Goal: Task Accomplishment & Management: Manage account settings

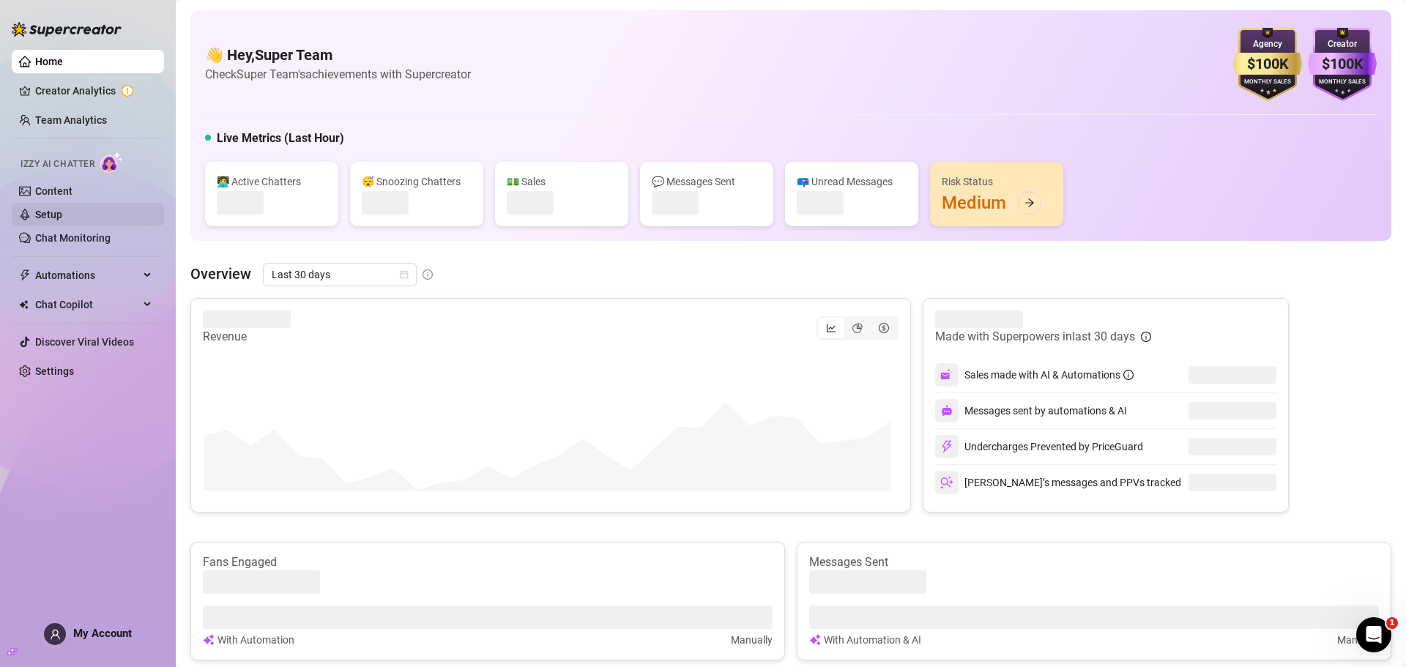
click at [62, 216] on link "Setup" at bounding box center [48, 215] width 27 height 12
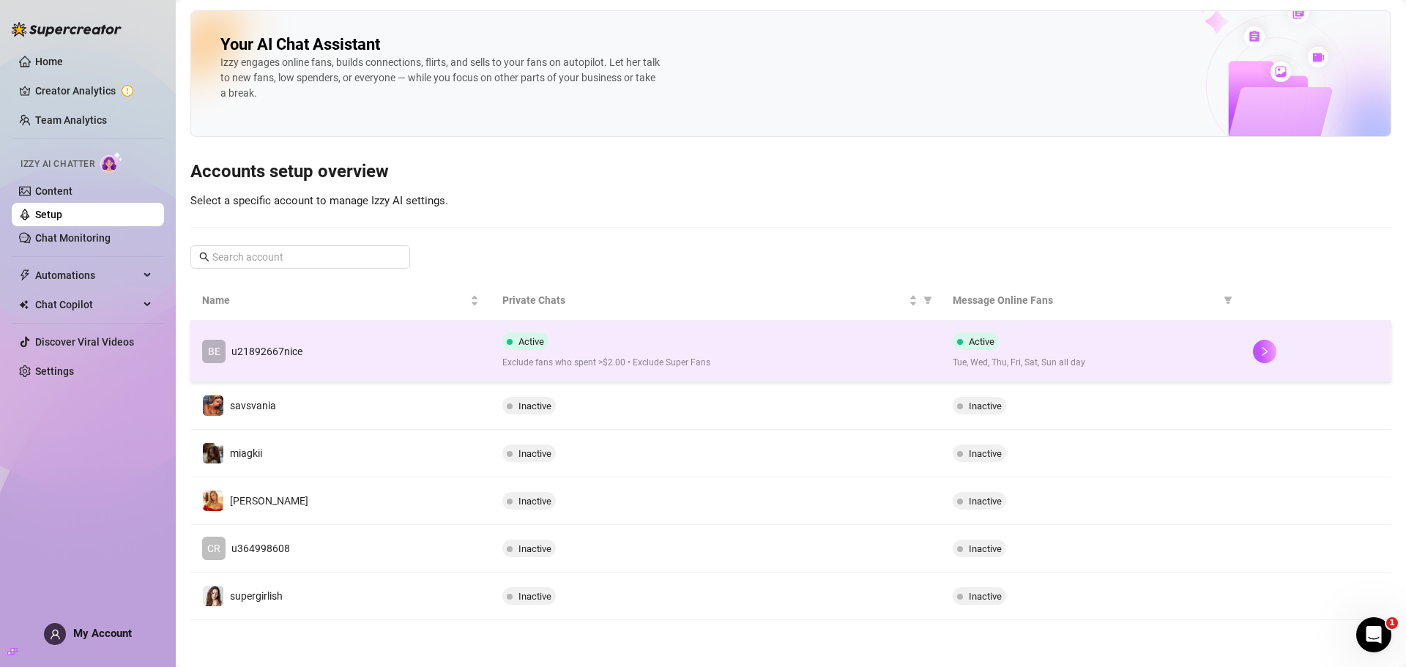
click at [412, 365] on td "BE u21892667nice" at bounding box center [340, 352] width 300 height 62
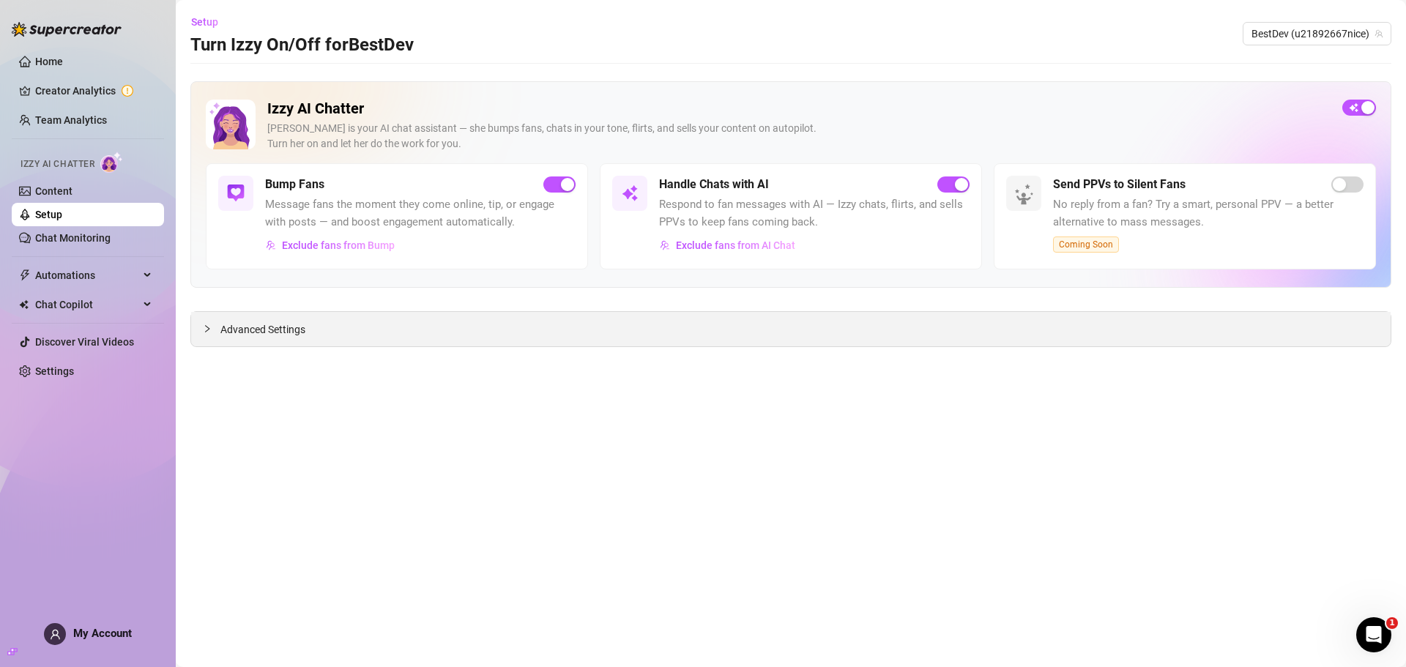
click at [232, 314] on div "Advanced Settings" at bounding box center [791, 329] width 1200 height 34
click at [233, 325] on span "Advanced Settings" at bounding box center [262, 330] width 85 height 16
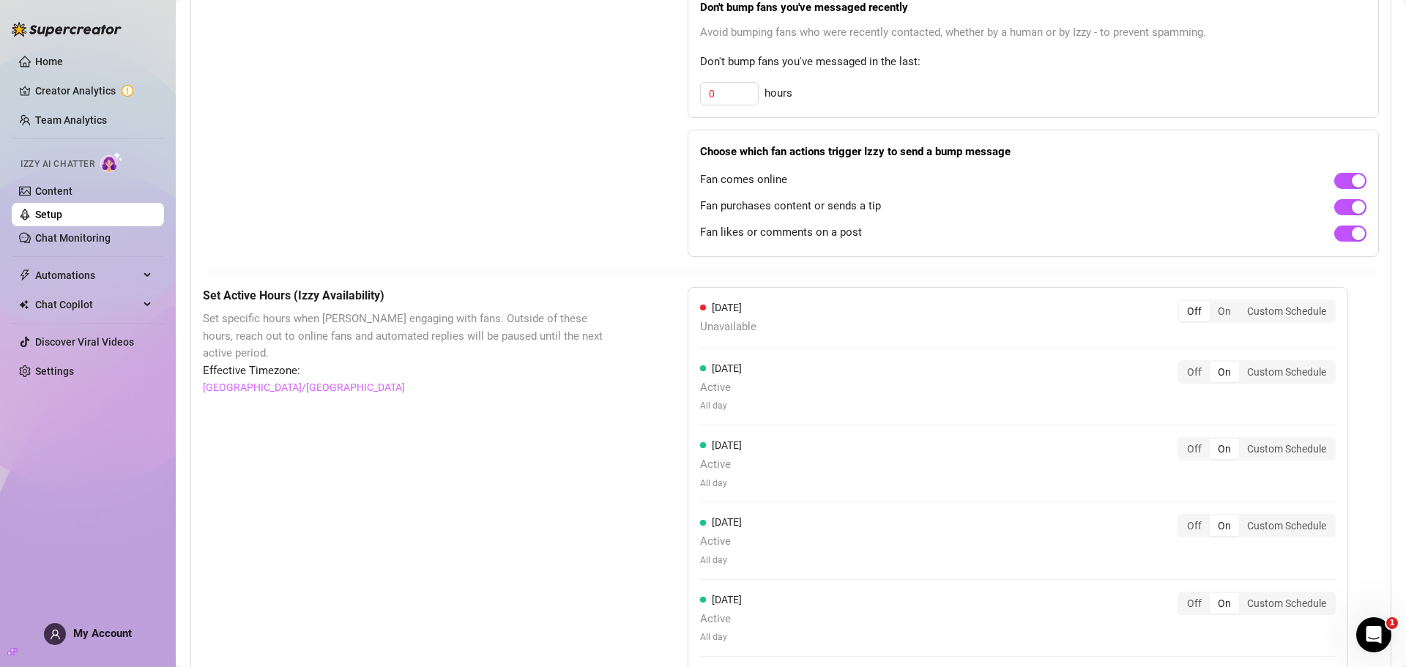
scroll to position [513, 0]
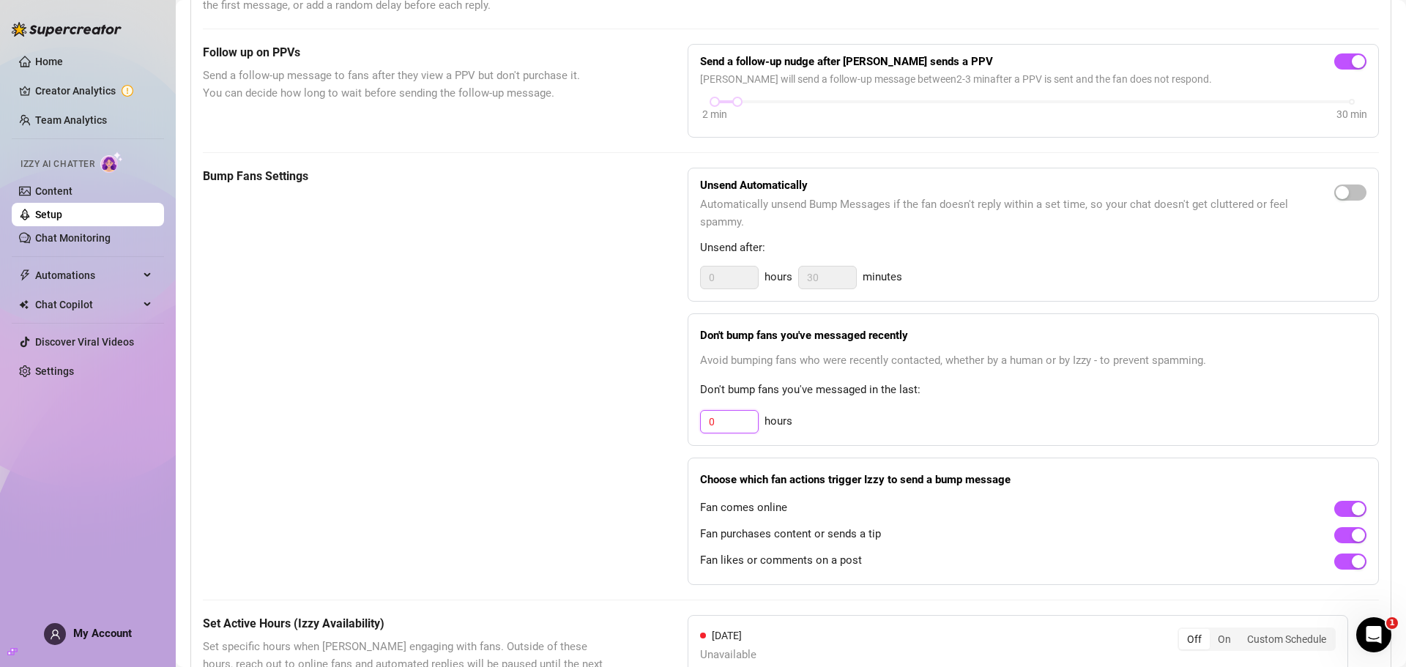
click at [722, 430] on input "0" at bounding box center [729, 422] width 57 height 22
click at [596, 421] on div "Bump Fans Settings Unsend Automatically Automatically unsend Bump Messages if t…" at bounding box center [791, 377] width 1176 height 418
click at [890, 418] on div "5 hours" at bounding box center [1033, 421] width 667 height 23
click at [735, 426] on input "5" at bounding box center [729, 422] width 57 height 22
type input "3"
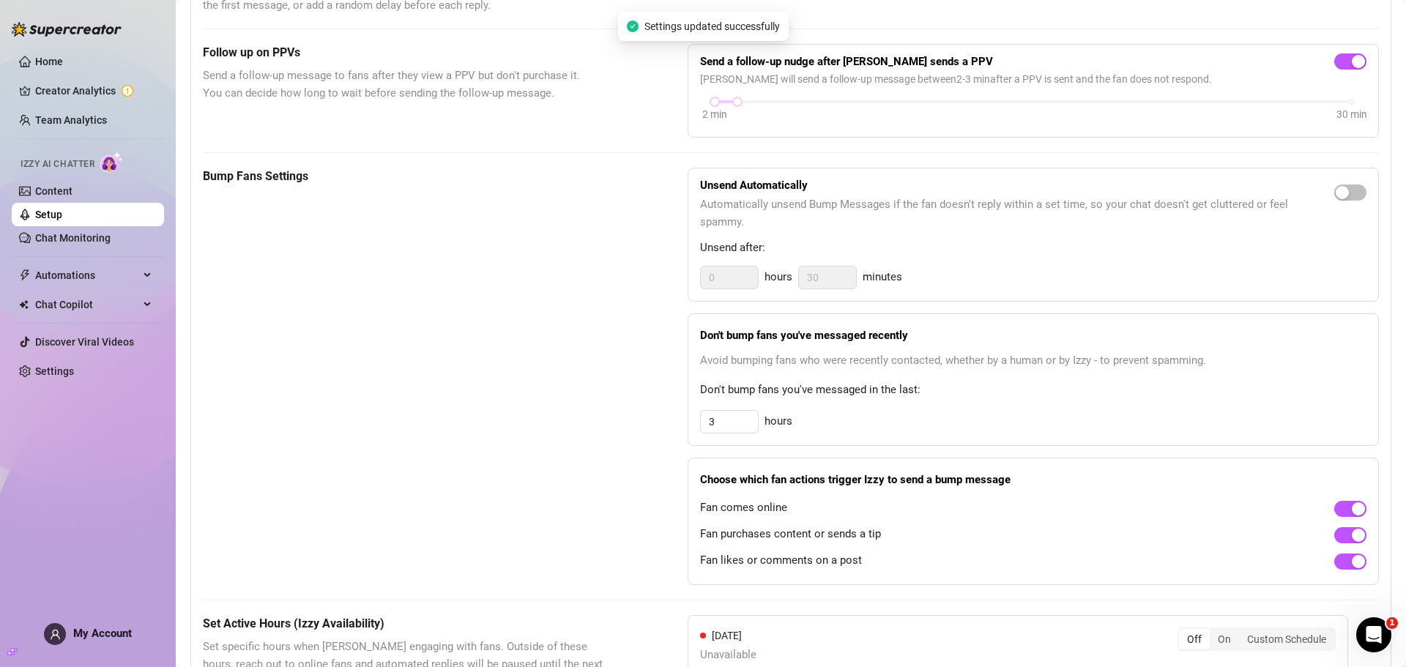
click at [898, 438] on div "Don't bump fans you've messaged recently Avoid bumping fans who were recently c…" at bounding box center [1033, 380] width 691 height 133
drag, startPoint x: 1075, startPoint y: 285, endPoint x: 955, endPoint y: 316, distance: 124.2
click at [1075, 283] on div "0 hours 30 minutes" at bounding box center [1033, 277] width 667 height 23
click at [784, 332] on strong "Don't bump fans you've messaged recently" at bounding box center [804, 335] width 208 height 13
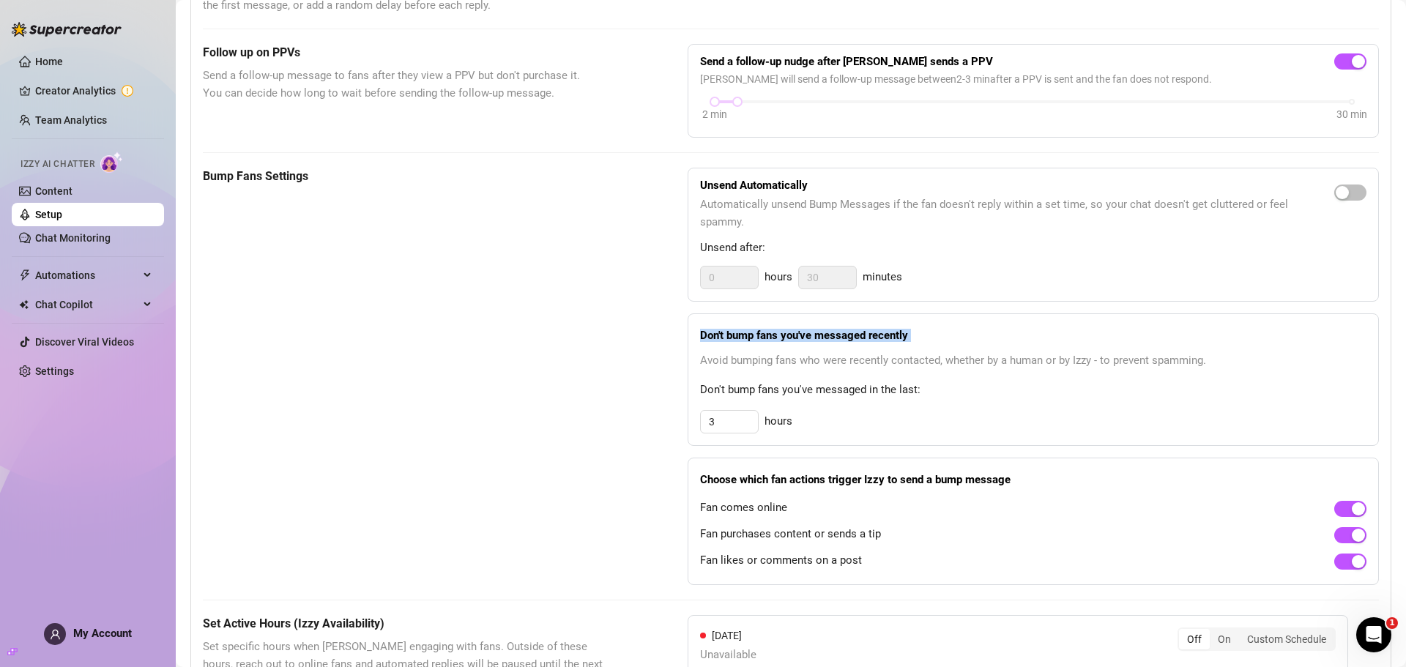
click at [784, 332] on strong "Don't bump fans you've messaged recently" at bounding box center [804, 335] width 208 height 13
copy strong "Don't bump fans you've messaged recently"
